Goal: Task Accomplishment & Management: Manage account settings

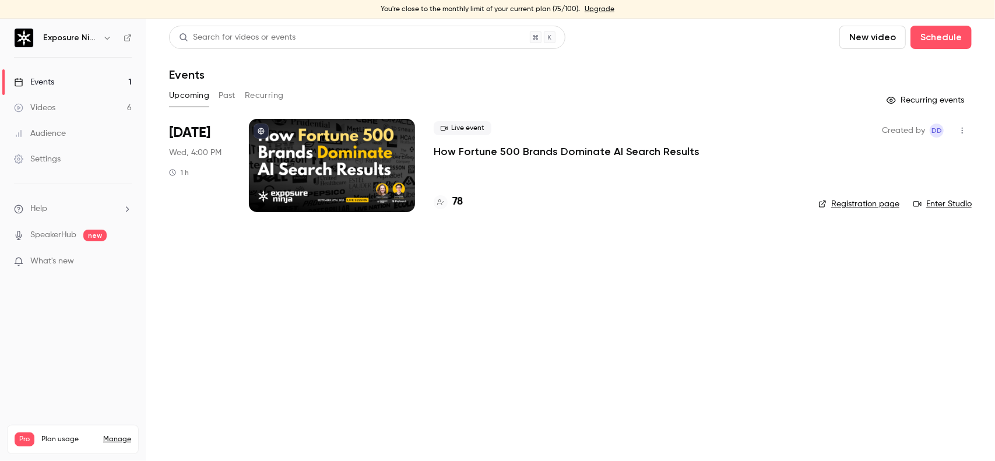
click at [121, 435] on link "Manage" at bounding box center [117, 439] width 28 height 9
click at [563, 150] on p "How Fortune 500 Brands Dominate AI Search Results" at bounding box center [567, 152] width 266 height 14
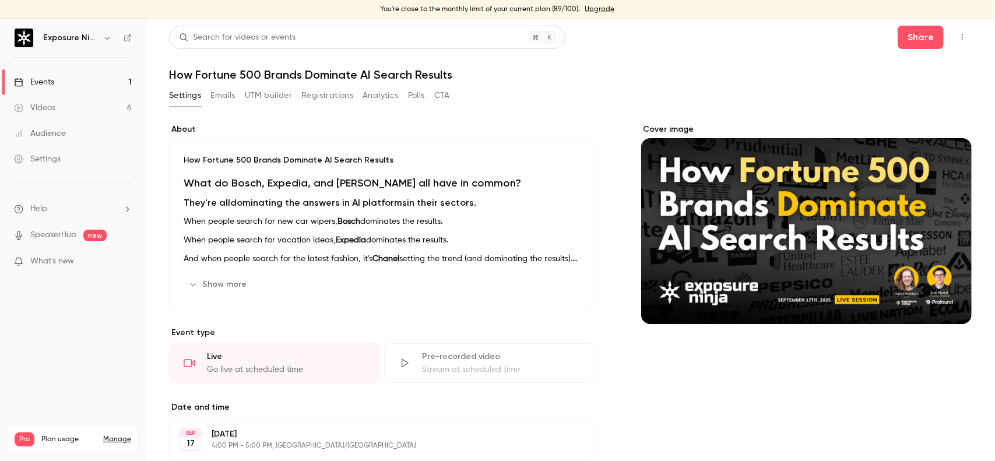
click at [336, 97] on button "Registrations" at bounding box center [327, 95] width 52 height 19
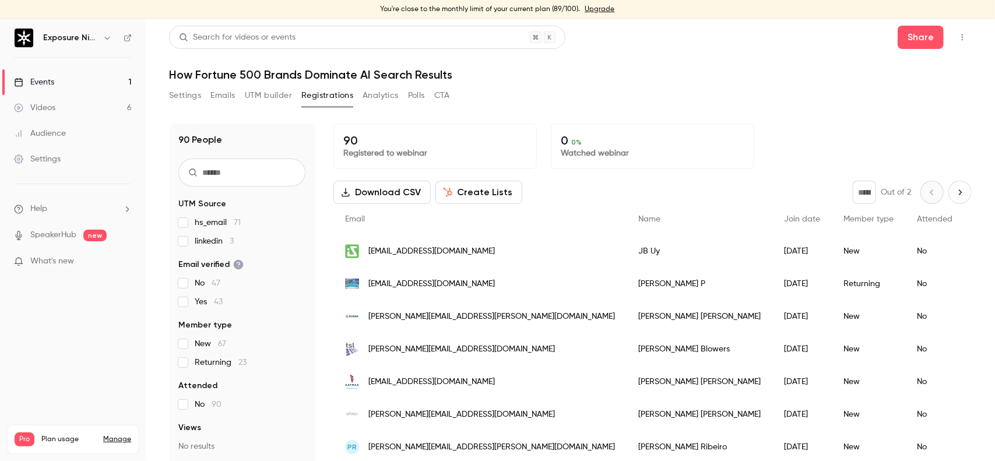
click at [942, 38] on div "Share" at bounding box center [934, 37] width 74 height 23
click at [957, 35] on icon "button" at bounding box center [961, 37] width 9 height 8
click at [718, 70] on div at bounding box center [497, 230] width 995 height 461
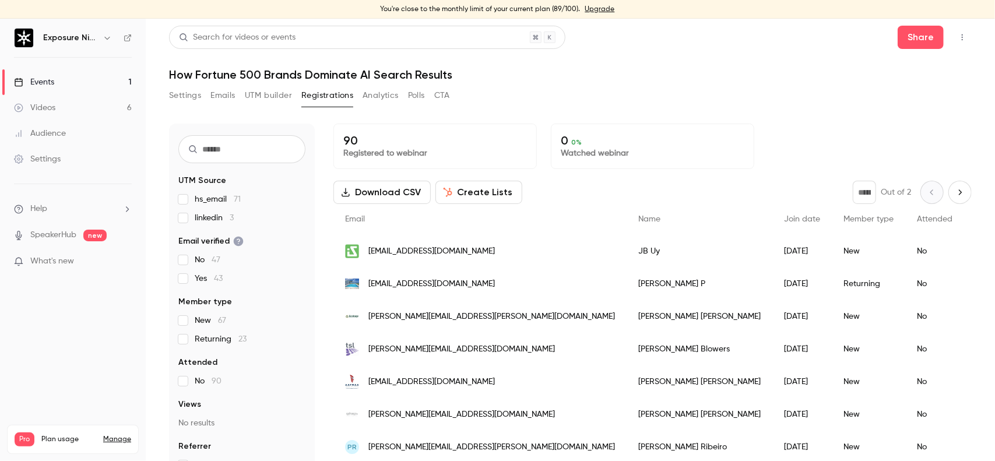
scroll to position [35, 0]
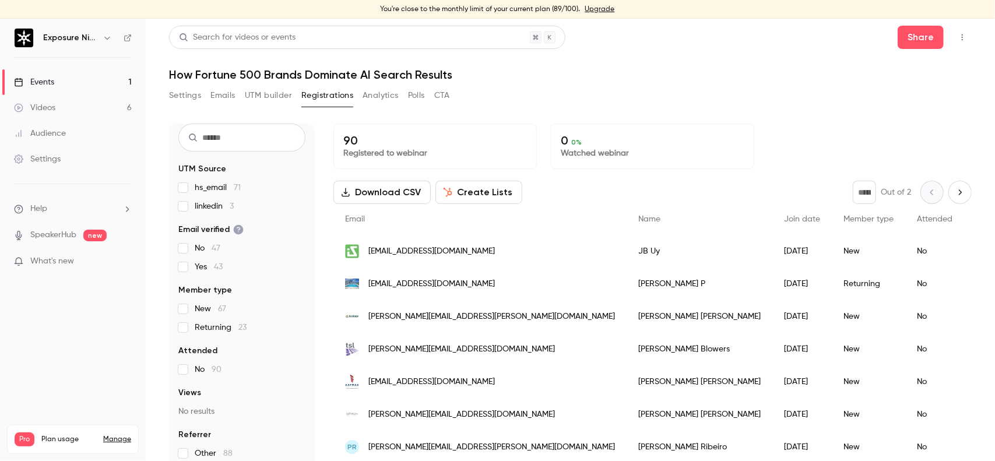
click at [76, 132] on link "Audience" at bounding box center [73, 134] width 146 height 26
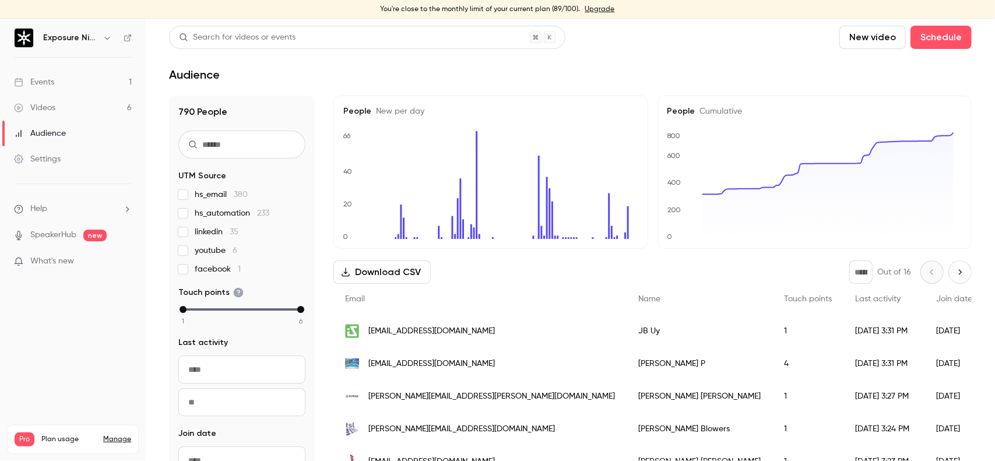
click at [100, 38] on button "button" at bounding box center [107, 38] width 14 height 14
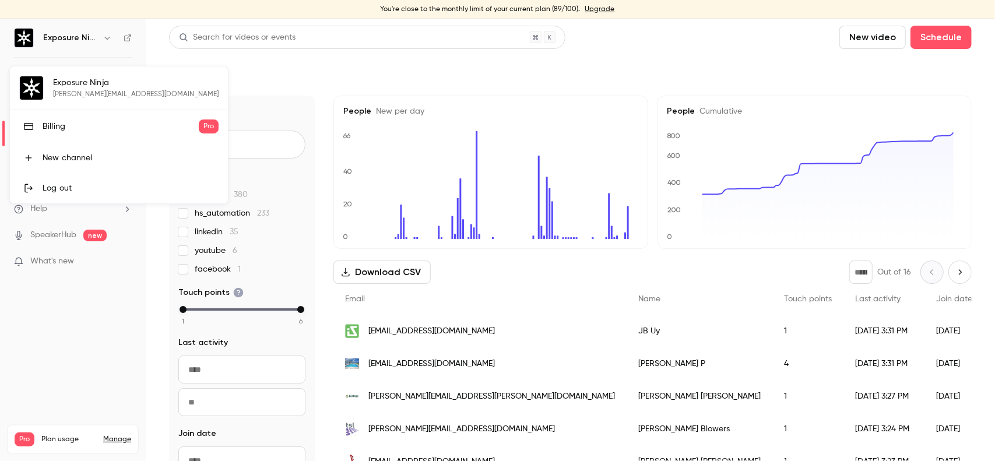
click at [487, 35] on div at bounding box center [497, 230] width 995 height 461
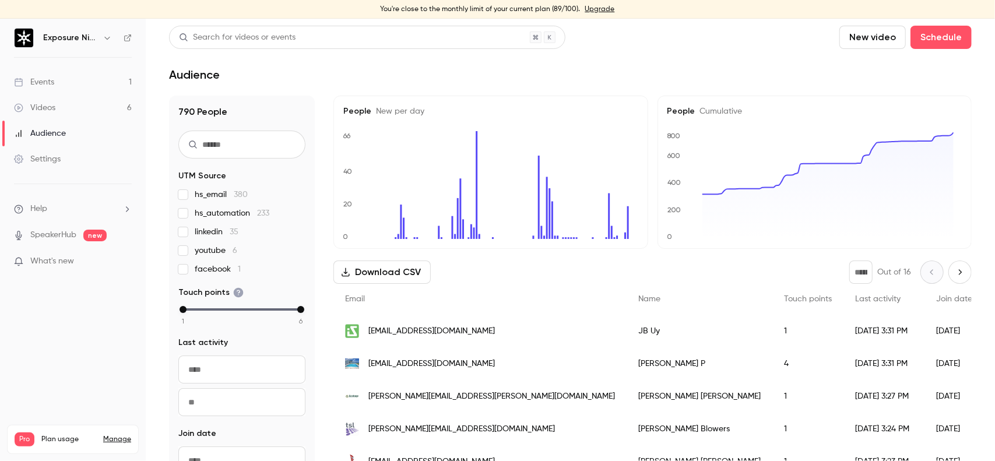
click at [91, 80] on link "Events 1" at bounding box center [73, 82] width 146 height 26
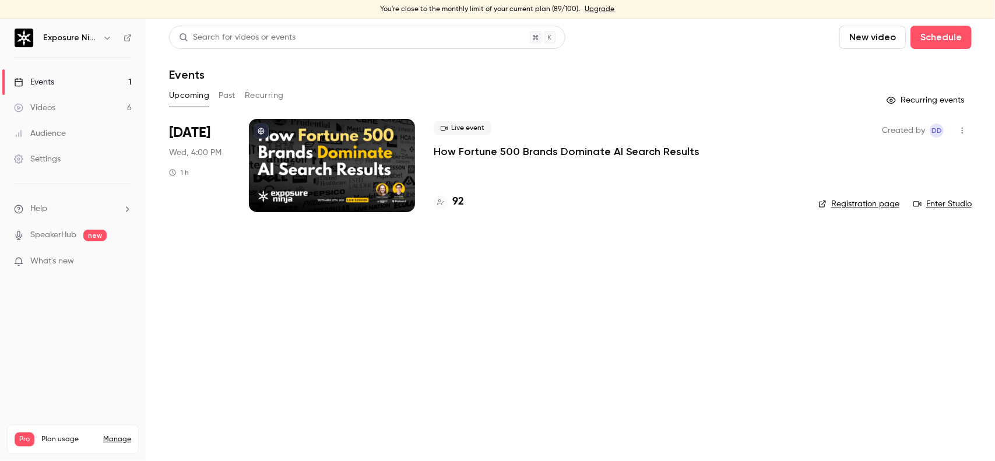
click at [509, 153] on p "How Fortune 500 Brands Dominate AI Search Results" at bounding box center [567, 152] width 266 height 14
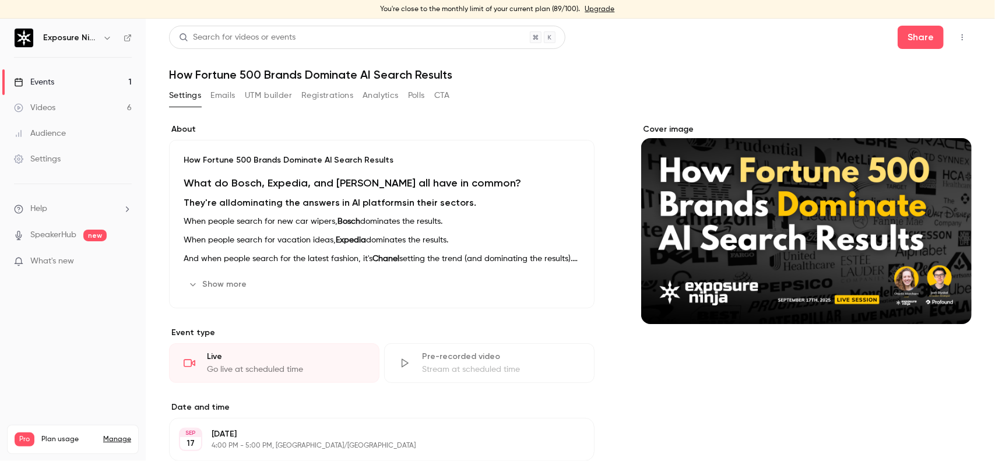
click at [334, 101] on button "Registrations" at bounding box center [327, 95] width 52 height 19
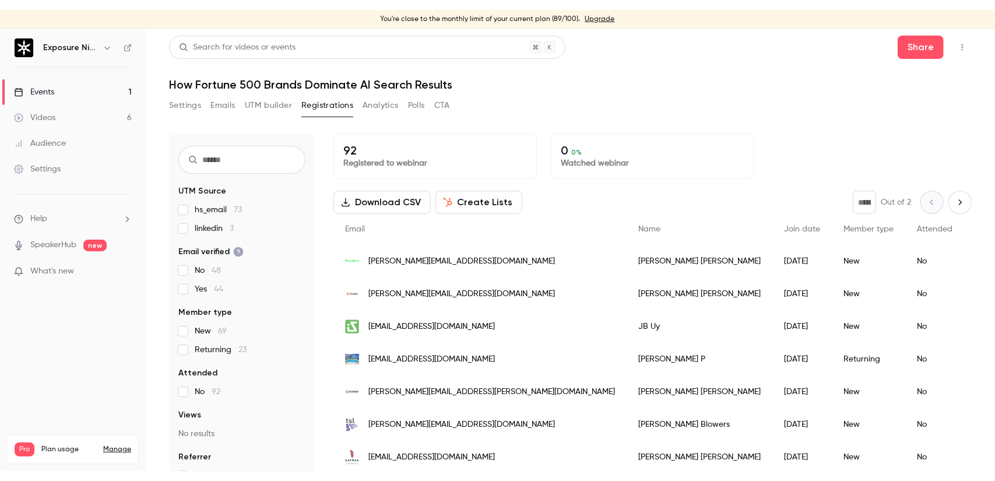
scroll to position [35, 0]
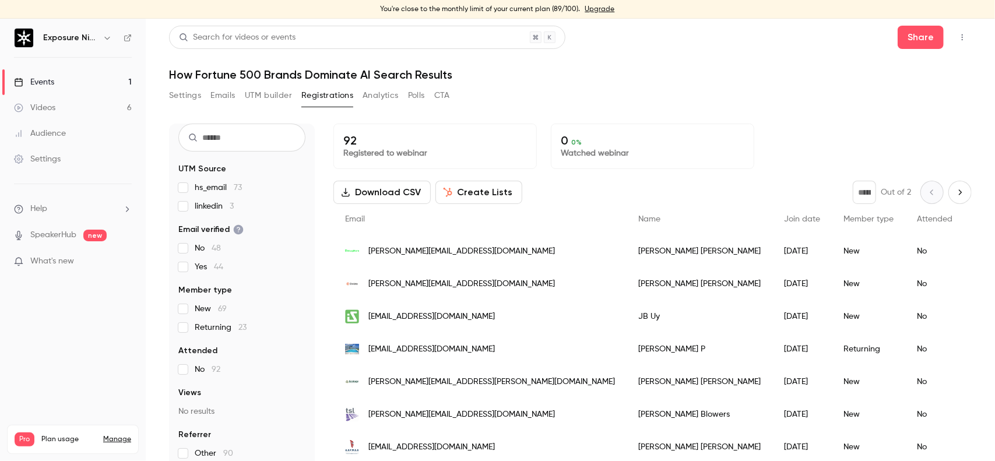
click at [487, 196] on button "Create Lists" at bounding box center [478, 192] width 87 height 23
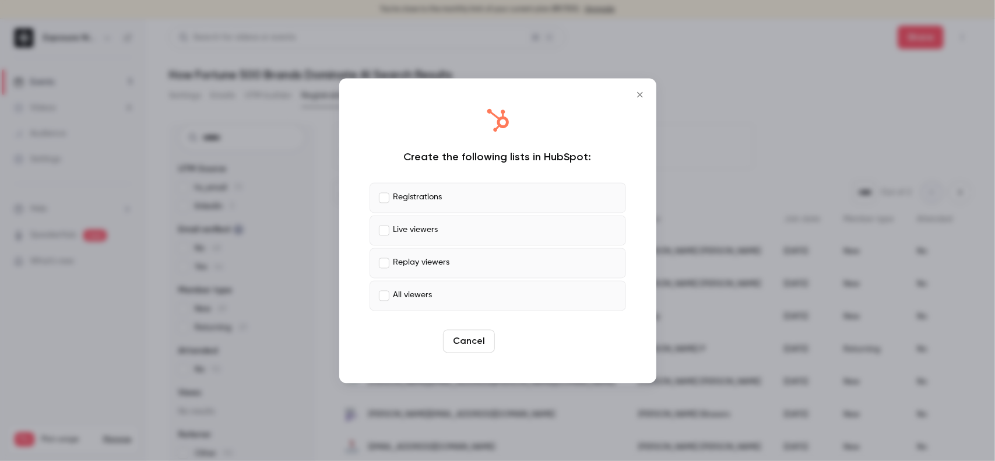
click at [526, 340] on button "Create" at bounding box center [525, 340] width 52 height 23
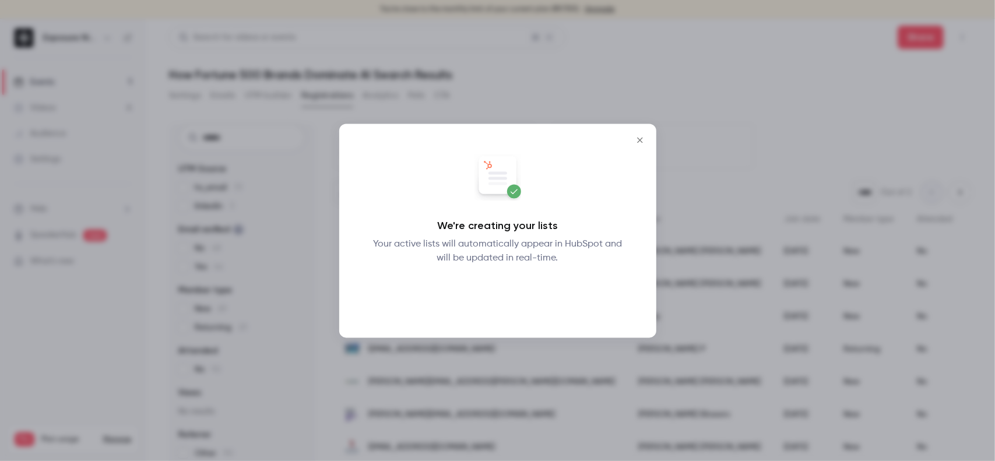
click at [500, 287] on button "Okay" at bounding box center [497, 295] width 43 height 23
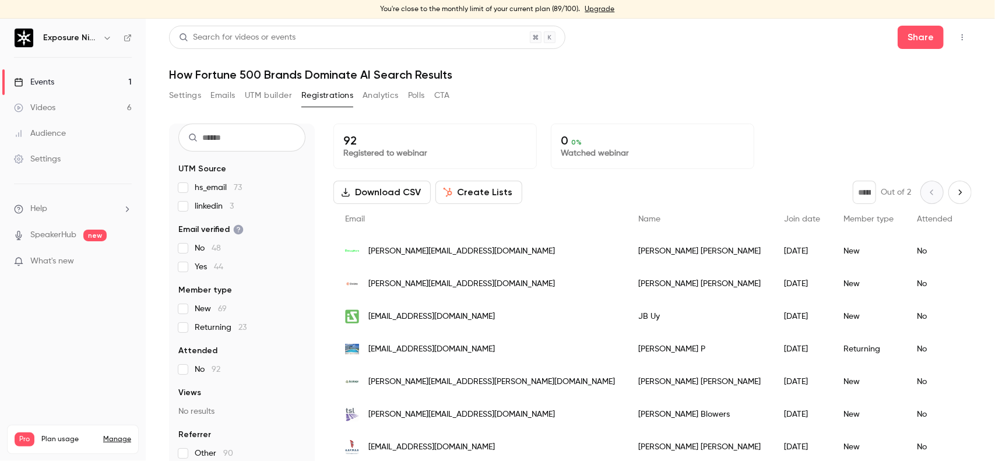
click at [713, 107] on div "Settings Emails UTM builder Registrations Analytics Polls CTA" at bounding box center [570, 97] width 802 height 23
click at [82, 83] on link "Events 1" at bounding box center [73, 82] width 146 height 26
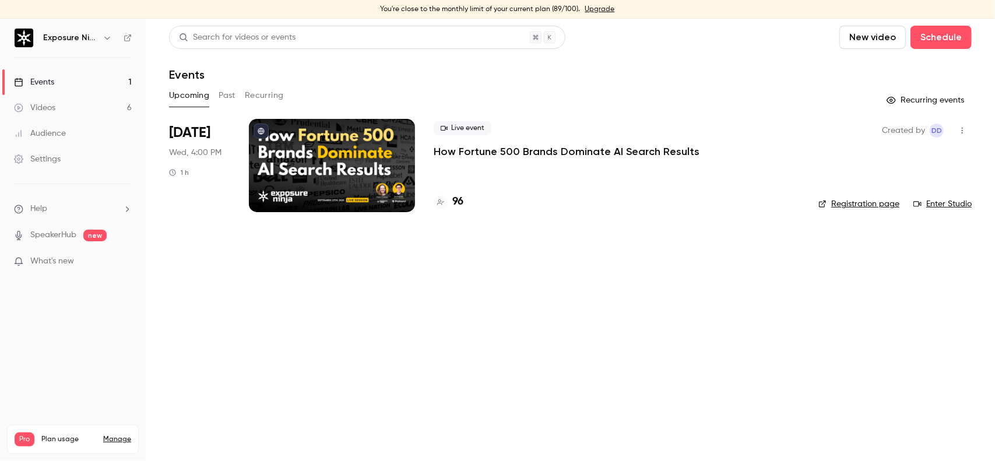
click at [586, 153] on p "How Fortune 500 Brands Dominate AI Search Results" at bounding box center [567, 152] width 266 height 14
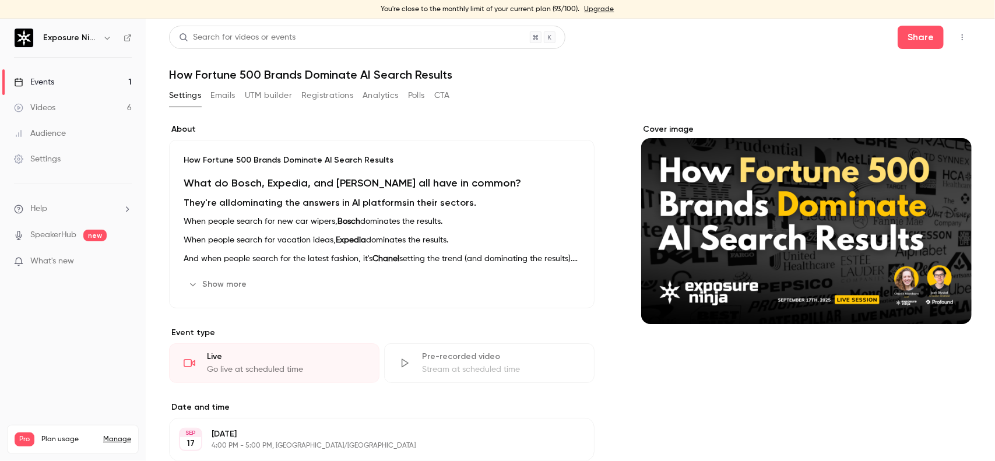
click at [957, 41] on icon "button" at bounding box center [961, 37] width 9 height 8
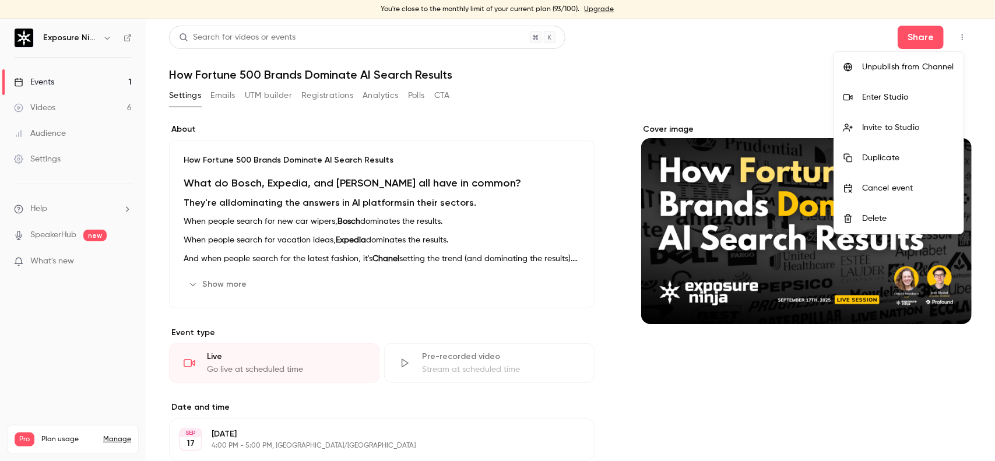
click at [906, 97] on div "Enter Studio" at bounding box center [908, 97] width 92 height 12
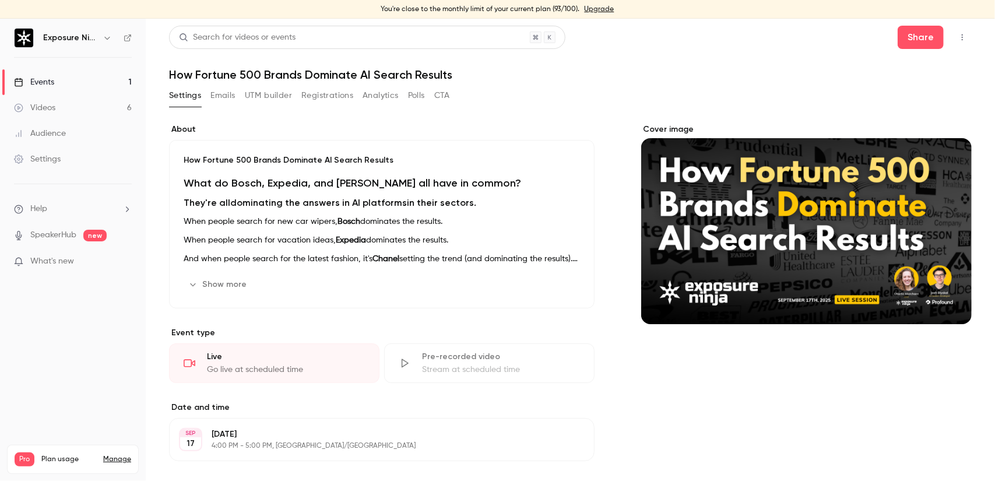
click at [332, 90] on button "Registrations" at bounding box center [327, 95] width 52 height 19
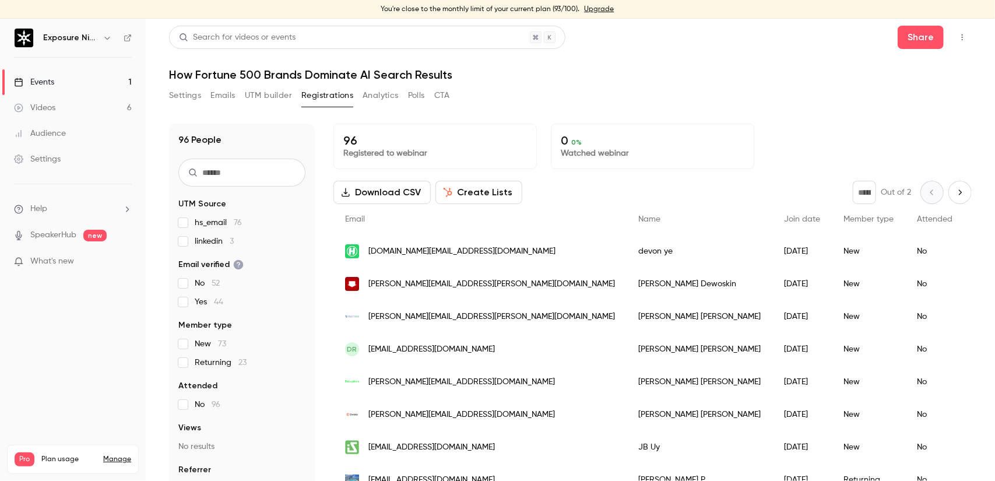
click at [596, 77] on h1 "How Fortune 500 Brands Dominate AI Search Results" at bounding box center [570, 75] width 802 height 14
click at [600, 12] on link "Upgrade" at bounding box center [599, 9] width 30 height 9
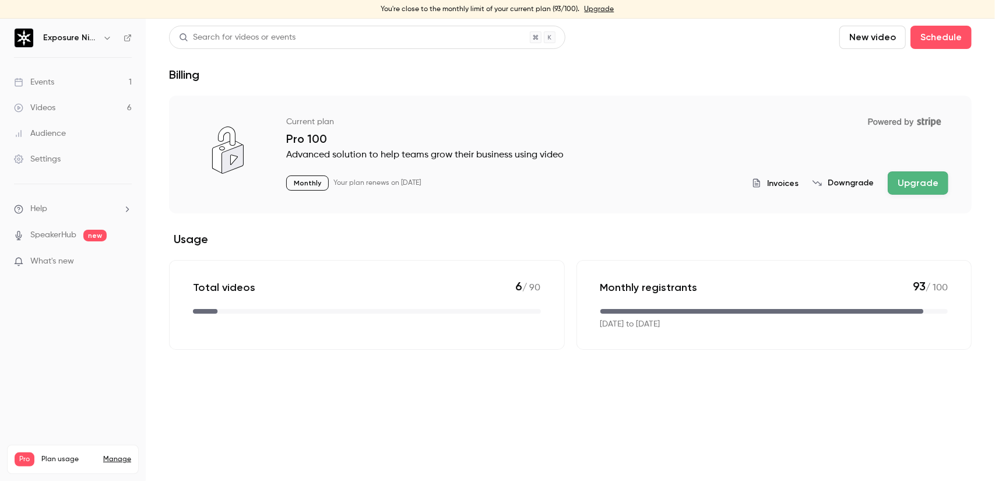
click at [922, 186] on button "Upgrade" at bounding box center [917, 182] width 61 height 23
